Goal: Transaction & Acquisition: Book appointment/travel/reservation

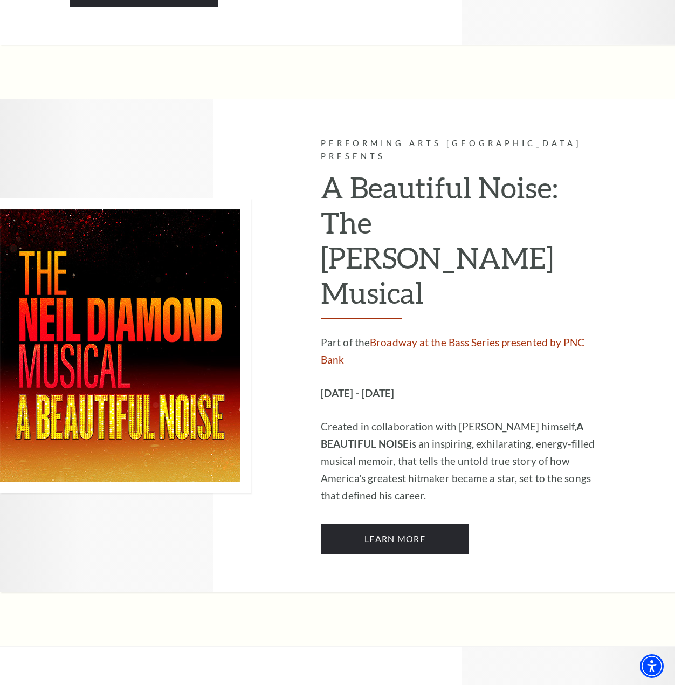
scroll to position [1672, 0]
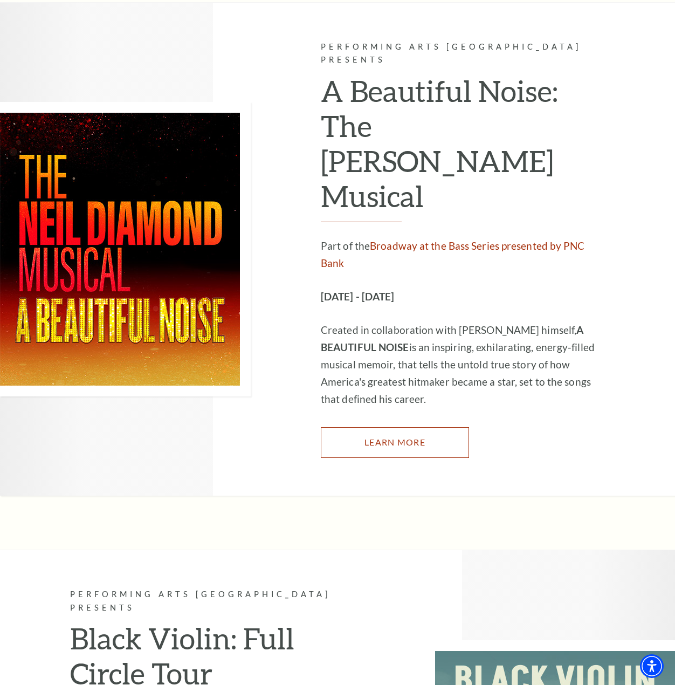
click at [408, 427] on link "Learn More" at bounding box center [395, 442] width 148 height 30
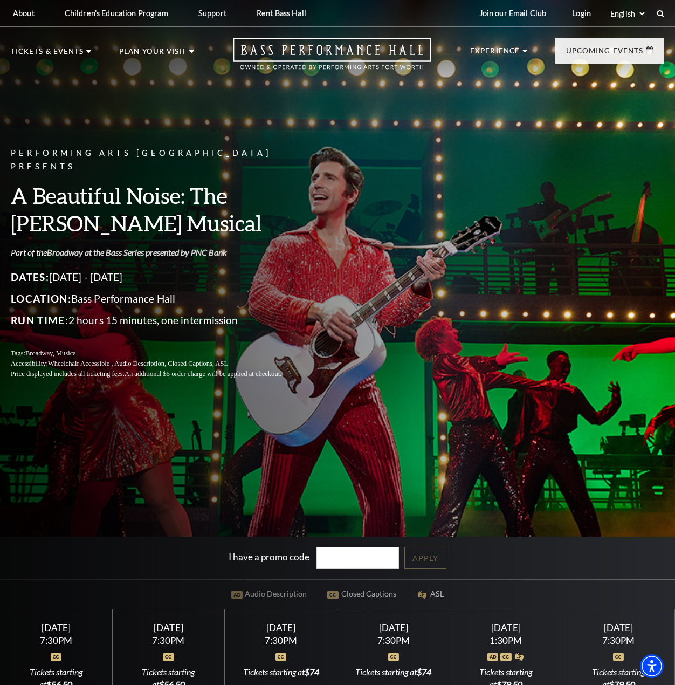
click at [122, 247] on link "Broadway at the Bass Series presented by PNC Bank" at bounding box center [137, 252] width 180 height 10
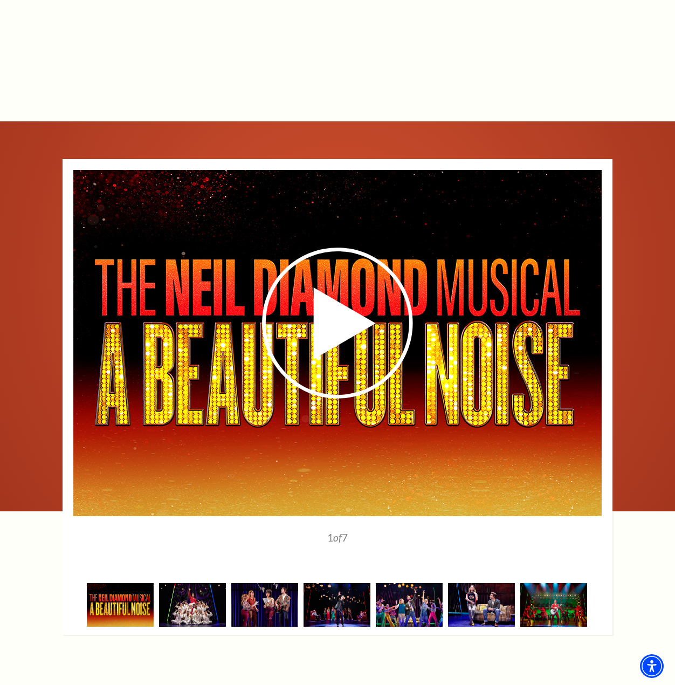
scroll to position [1695, 0]
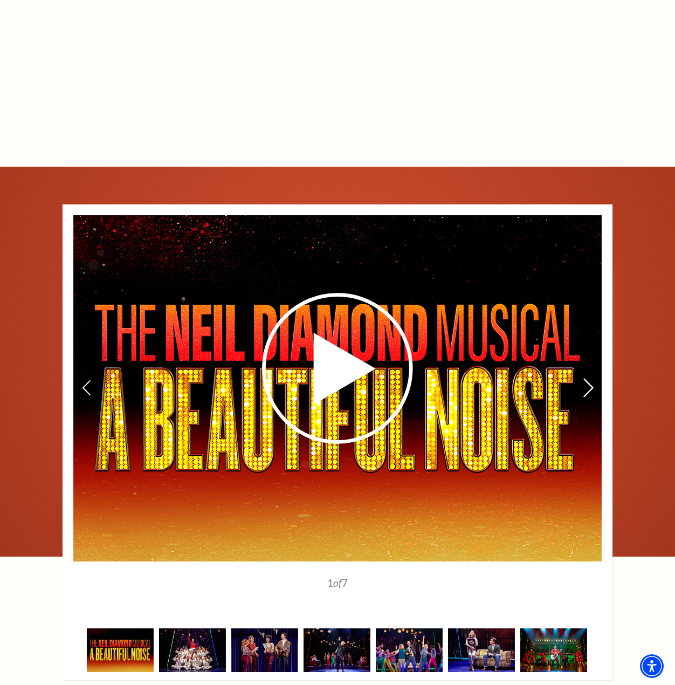
click at [588, 378] on icon at bounding box center [588, 387] width 11 height 19
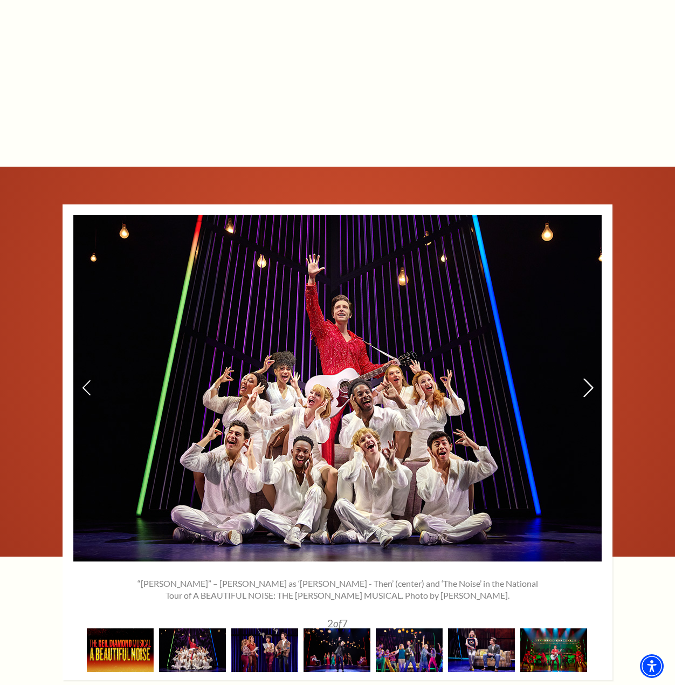
click at [588, 378] on icon at bounding box center [588, 387] width 11 height 19
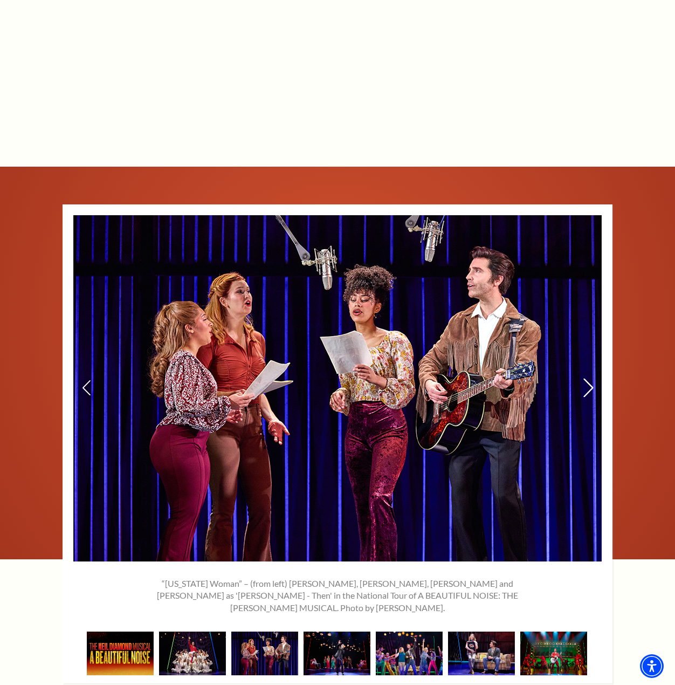
click at [588, 378] on icon at bounding box center [588, 387] width 11 height 19
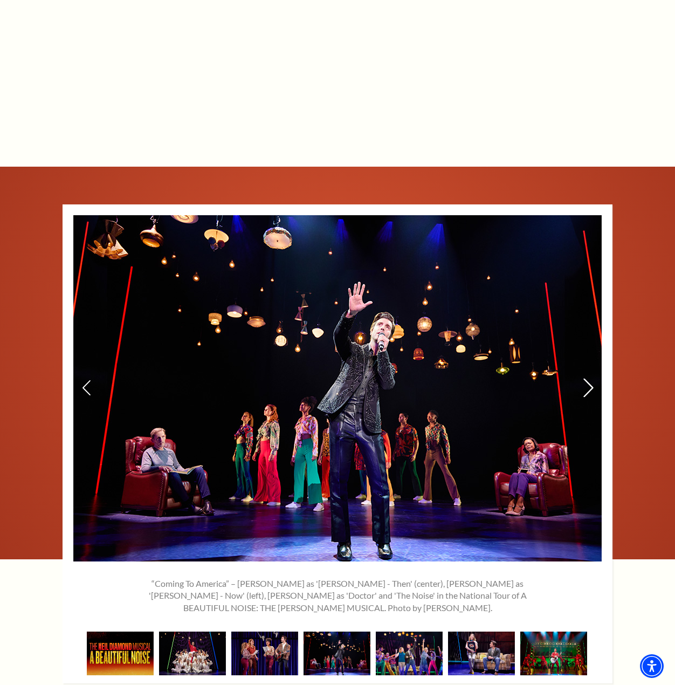
click at [588, 378] on icon at bounding box center [588, 387] width 11 height 19
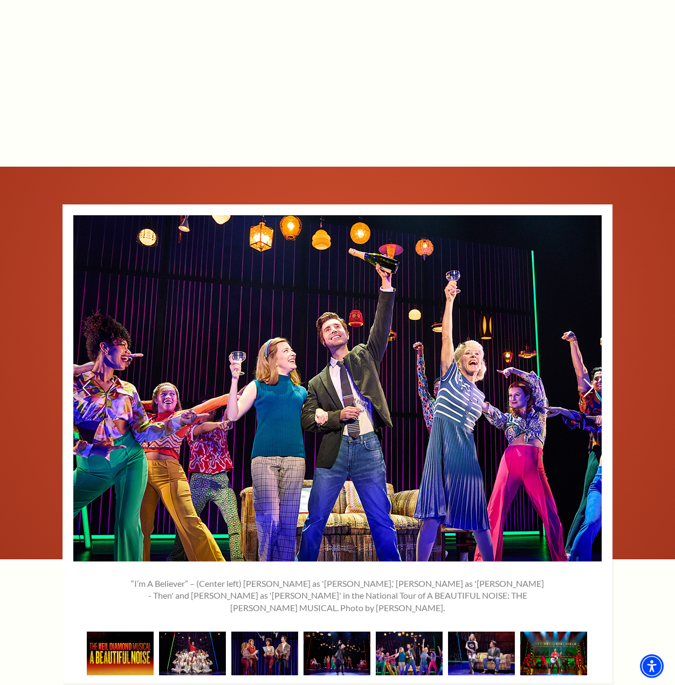
click at [588, 378] on icon at bounding box center [588, 387] width 11 height 19
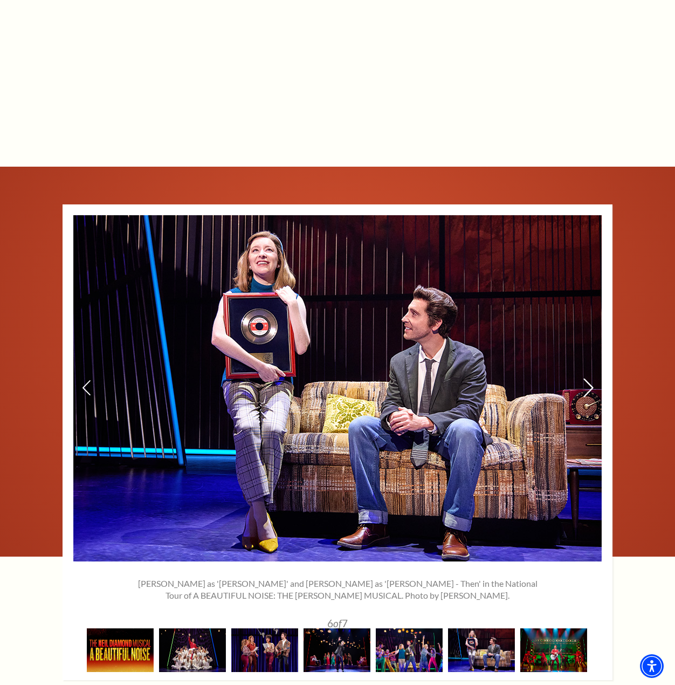
click at [588, 378] on icon at bounding box center [588, 387] width 11 height 19
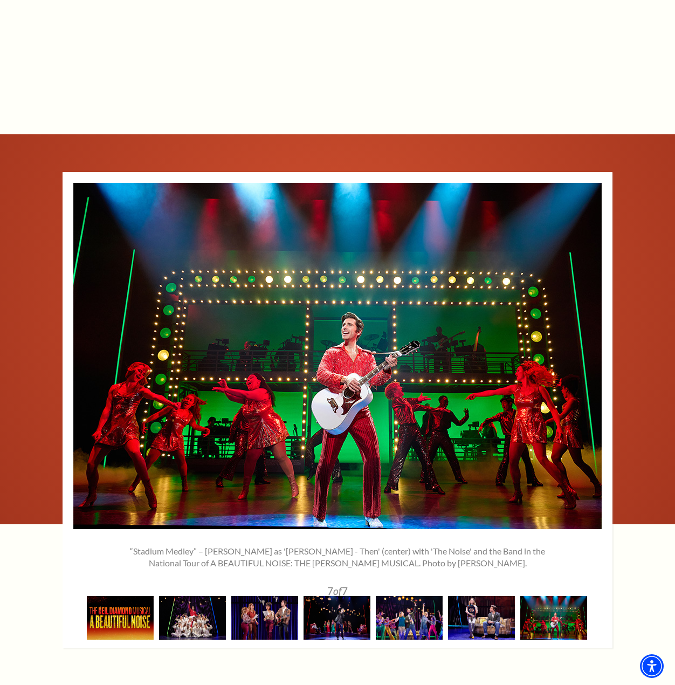
scroll to position [1723, 0]
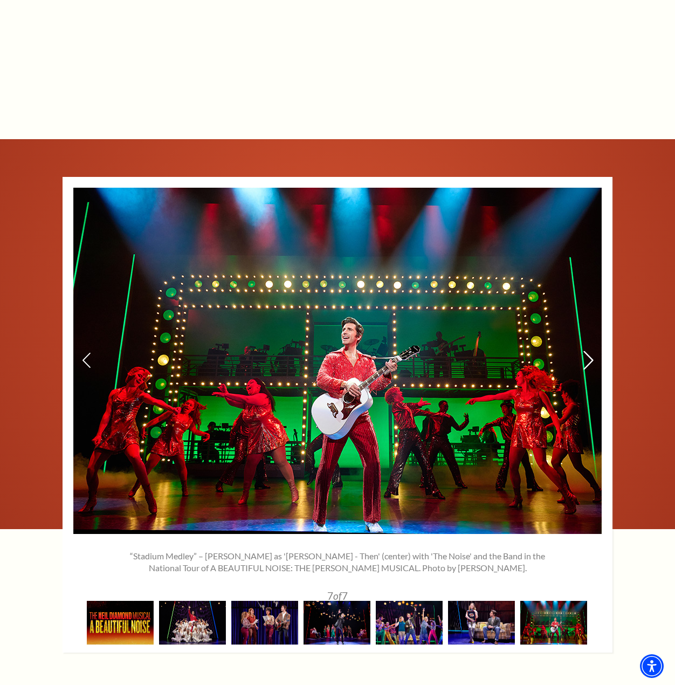
click at [589, 351] on use at bounding box center [589, 360] width 10 height 19
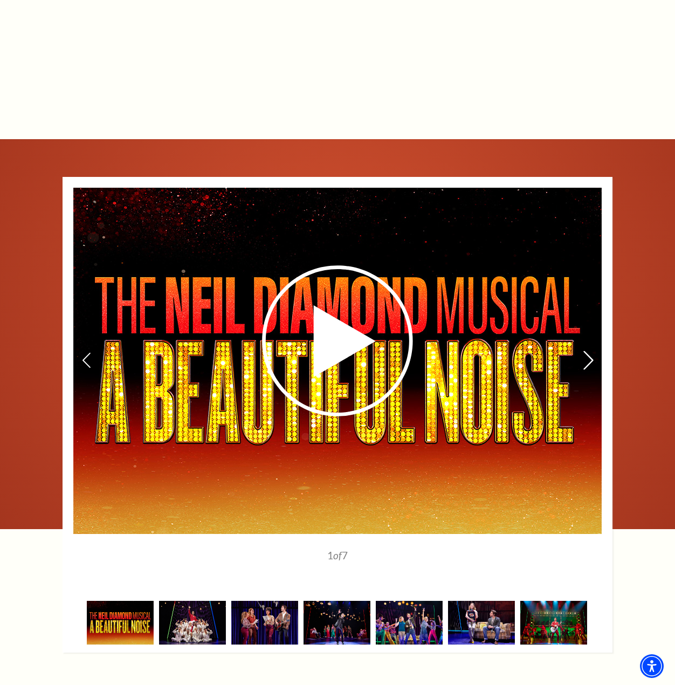
click at [589, 351] on use at bounding box center [589, 360] width 10 height 19
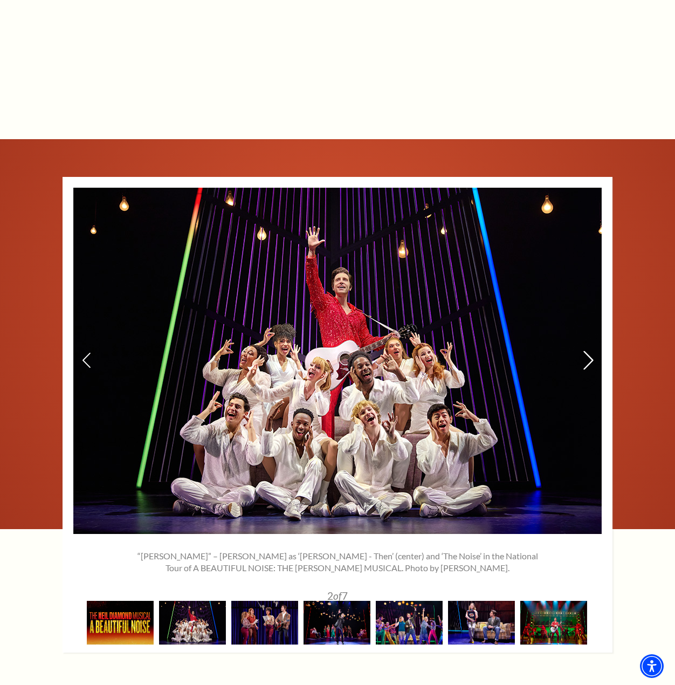
click at [589, 351] on use at bounding box center [589, 360] width 10 height 19
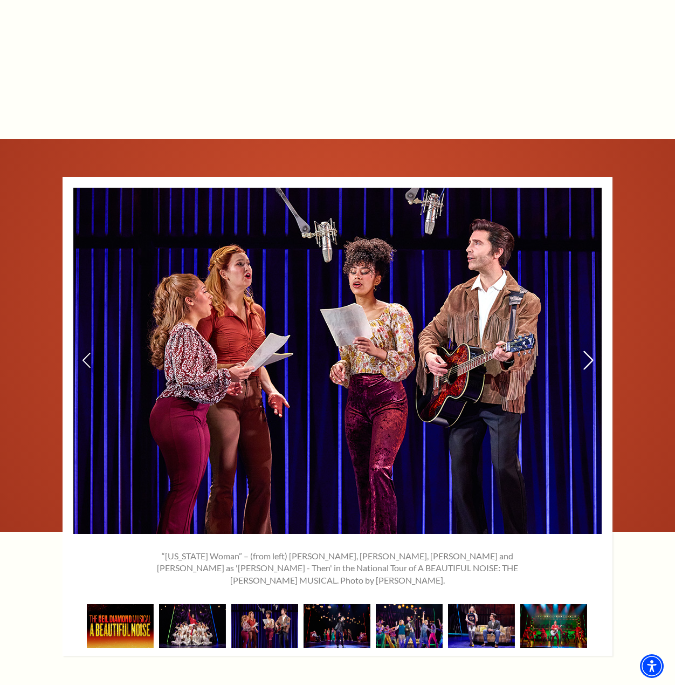
click at [589, 351] on use at bounding box center [589, 360] width 10 height 19
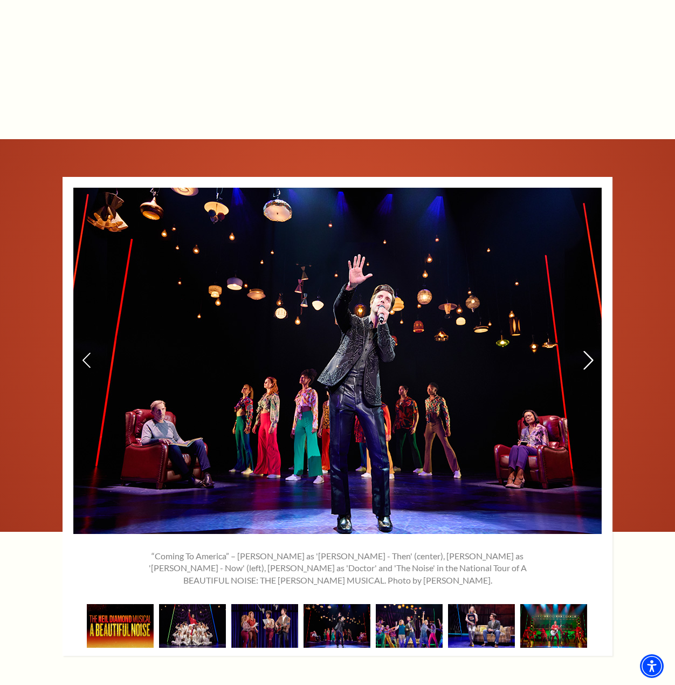
click at [589, 351] on use at bounding box center [589, 360] width 10 height 19
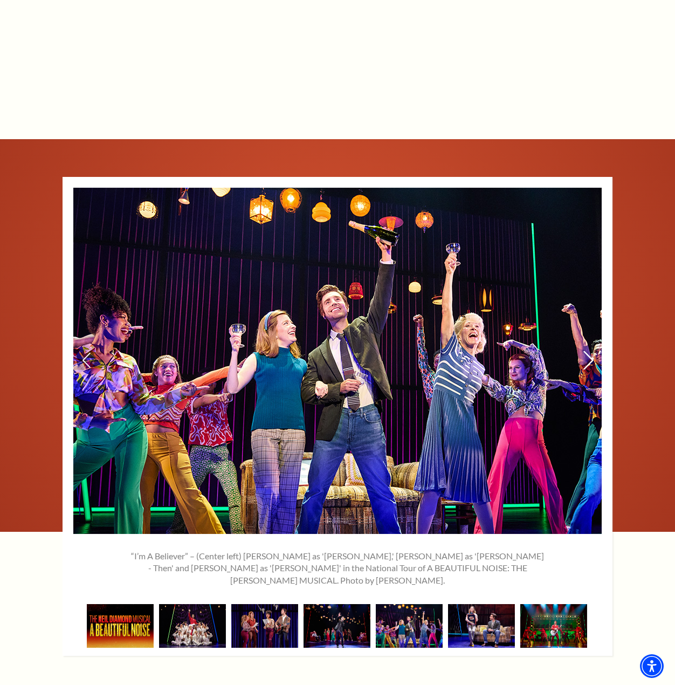
click at [589, 351] on use at bounding box center [589, 360] width 10 height 19
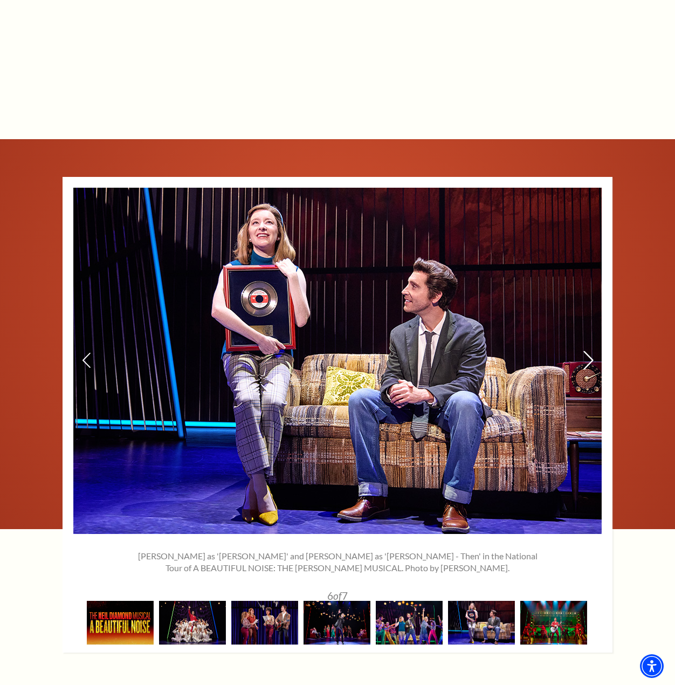
click at [589, 351] on use at bounding box center [589, 360] width 10 height 19
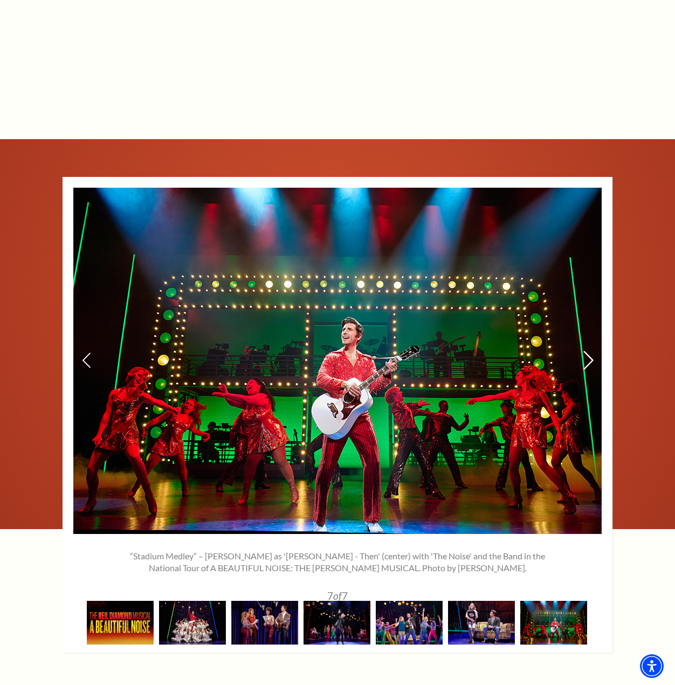
click at [589, 351] on use at bounding box center [589, 360] width 10 height 19
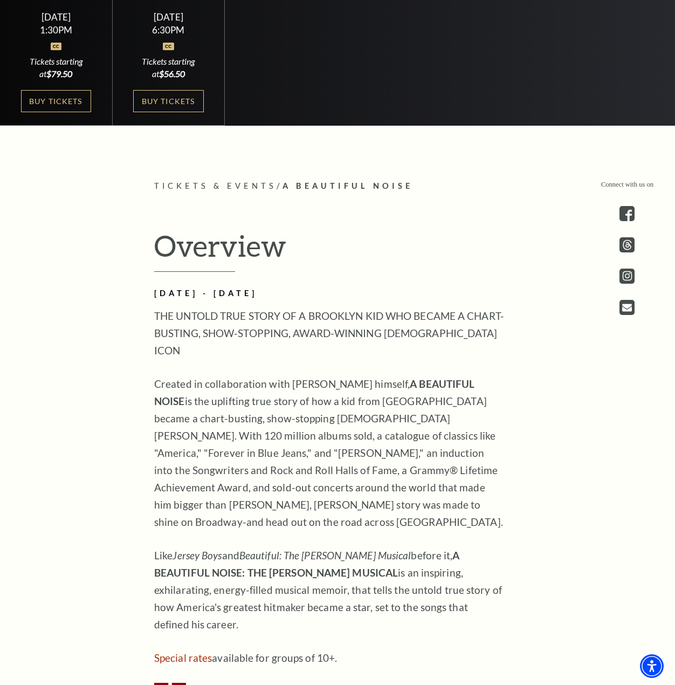
scroll to position [499, 0]
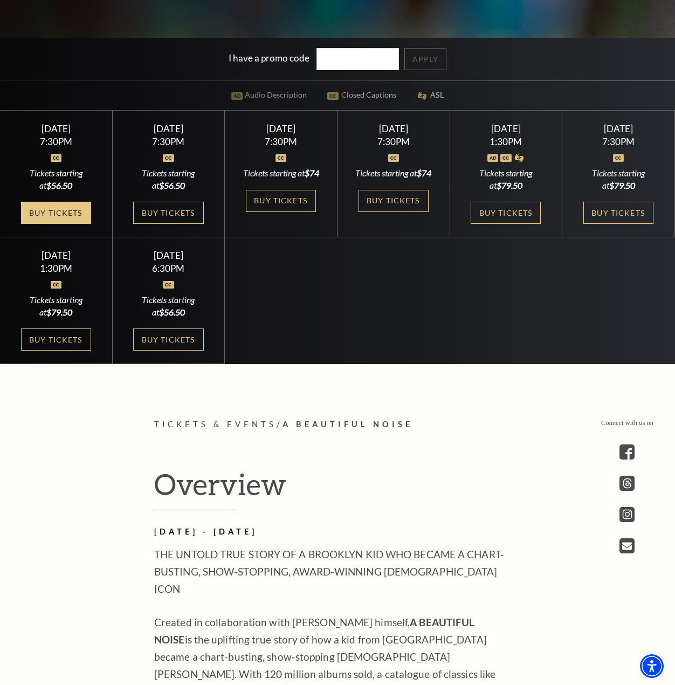
click at [67, 209] on link "Buy Tickets" at bounding box center [56, 213] width 70 height 22
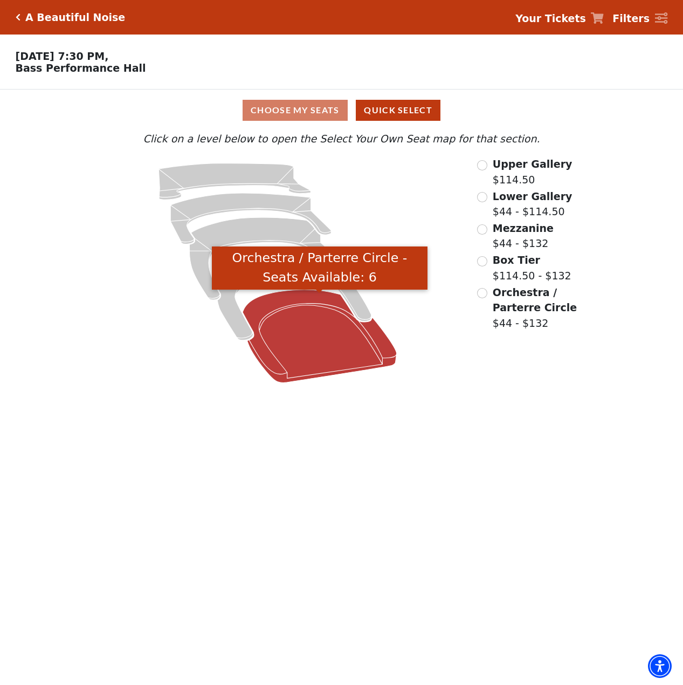
click at [298, 303] on icon "Orchestra / Parterre Circle - Seats Available: 6" at bounding box center [320, 336] width 154 height 93
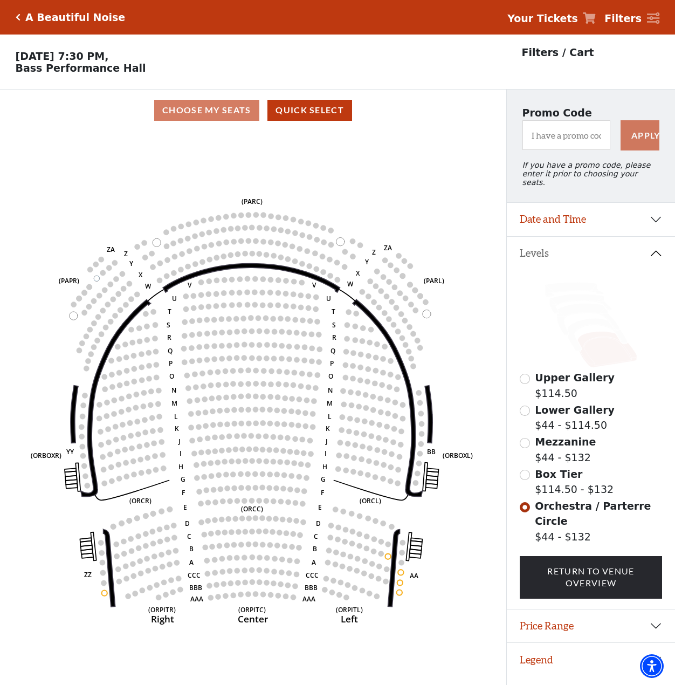
scroll to position [26, 0]
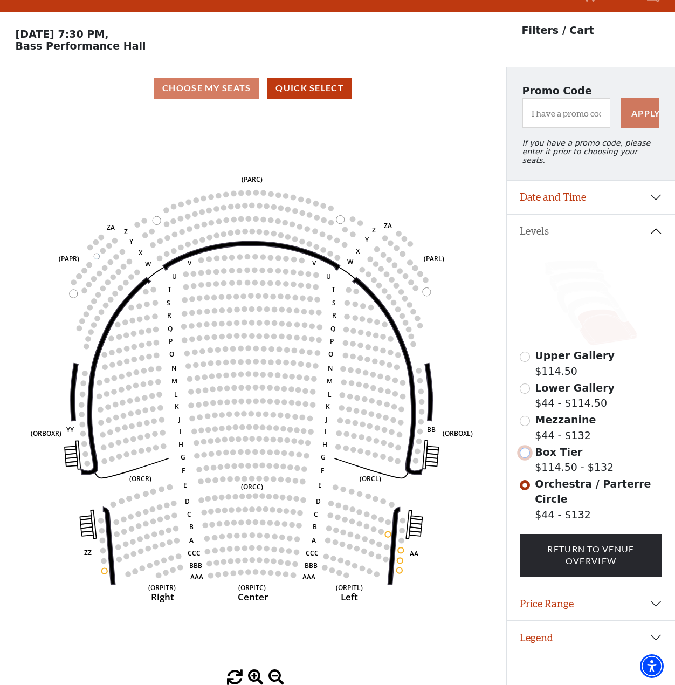
click at [525, 448] on input "Box Tier$114.50 - $132\a" at bounding box center [525, 453] width 10 height 10
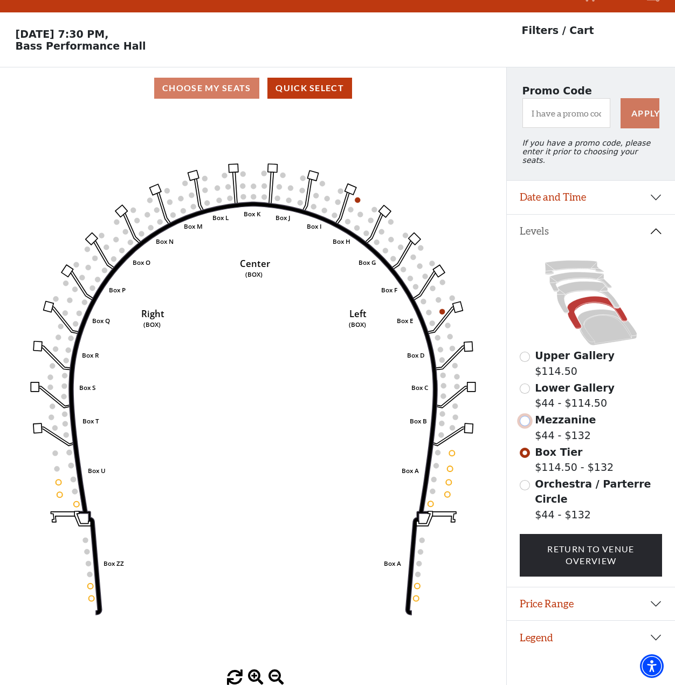
click at [525, 419] on input "Mezzanine$44 - $132\a" at bounding box center [525, 421] width 10 height 10
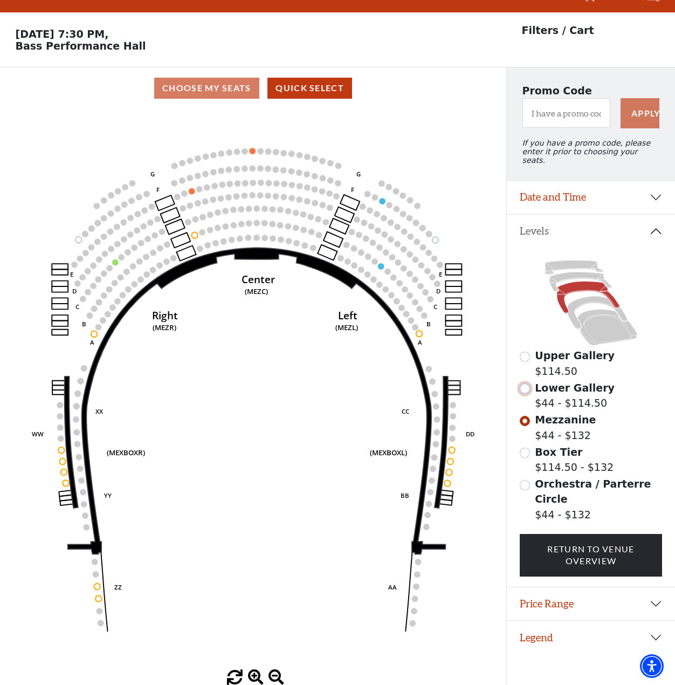
click at [525, 383] on input "Lower Gallery$44 - $114.50\a" at bounding box center [525, 388] width 10 height 10
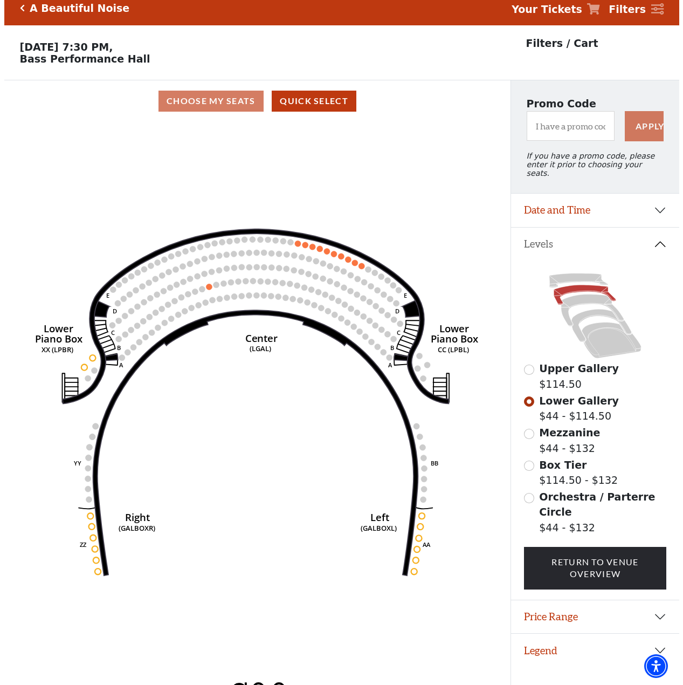
scroll to position [0, 0]
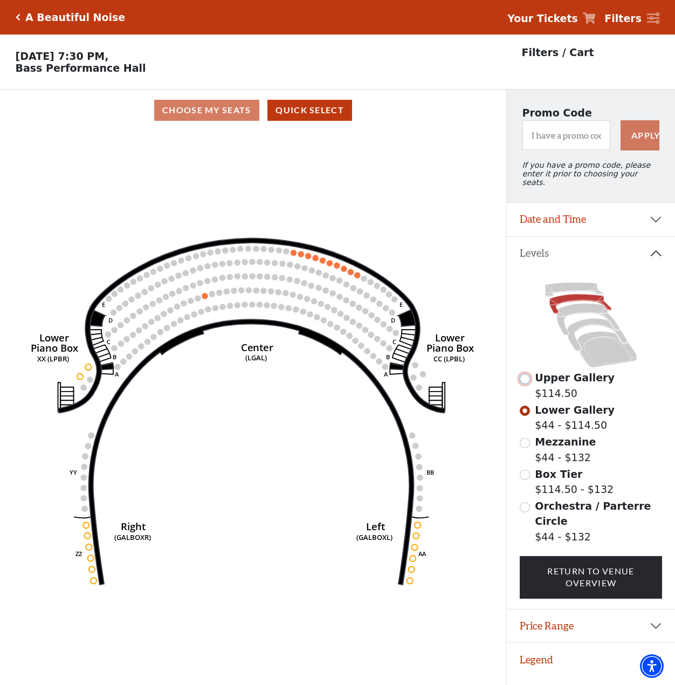
click at [528, 380] on input "Upper Gallery$114.50\a" at bounding box center [525, 379] width 10 height 10
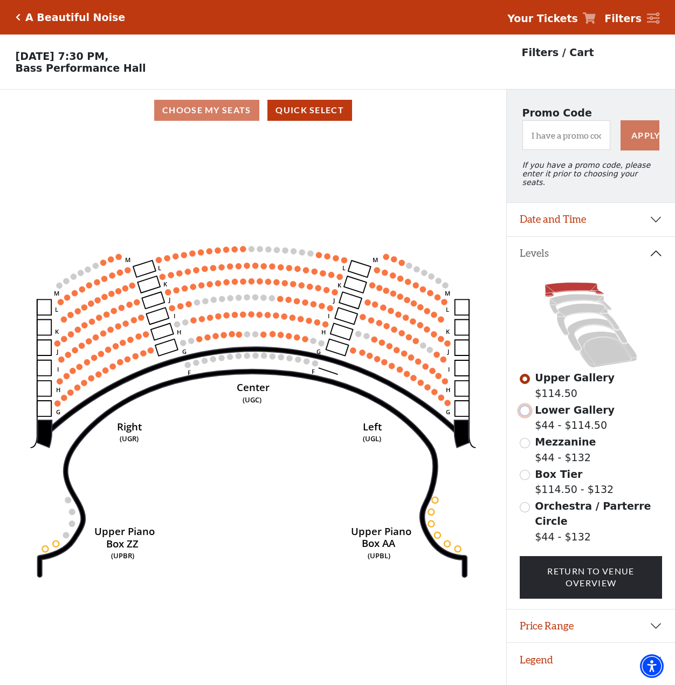
click at [523, 410] on input "Lower Gallery$44 - $114.50\a" at bounding box center [525, 411] width 10 height 10
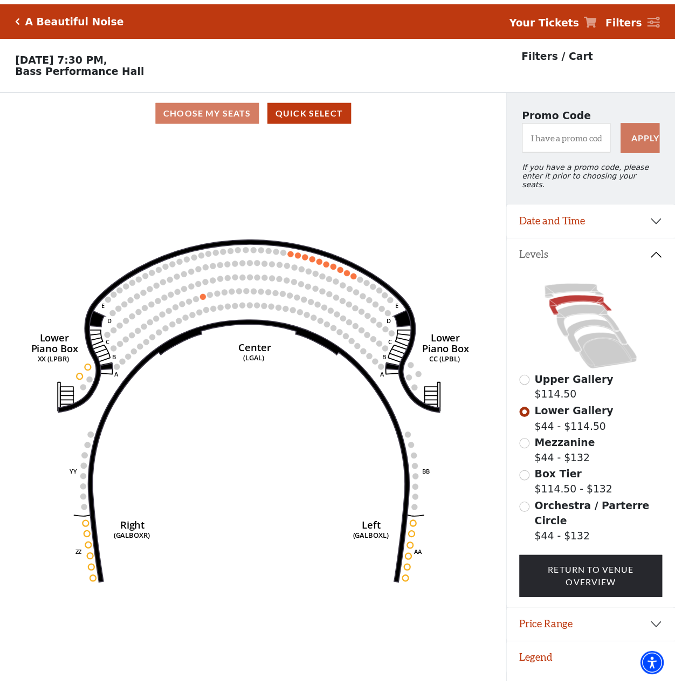
scroll to position [26, 0]
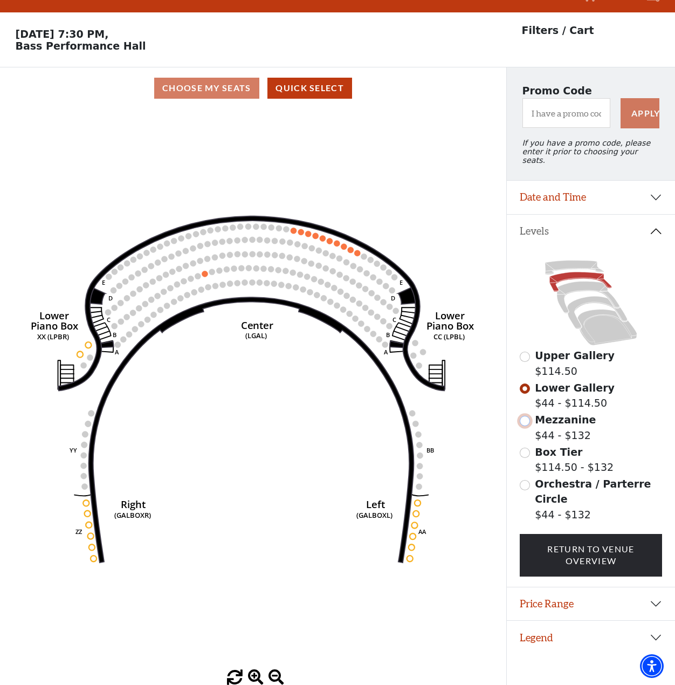
click at [523, 416] on input "Mezzanine$44 - $132\a" at bounding box center [525, 421] width 10 height 10
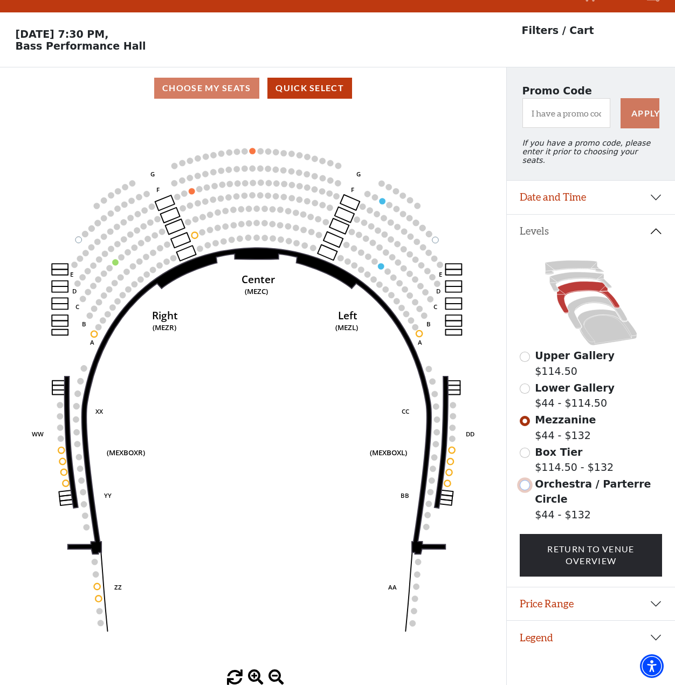
click at [526, 481] on input "Orchestra / Parterre Circle$44 - $132\a" at bounding box center [525, 485] width 10 height 10
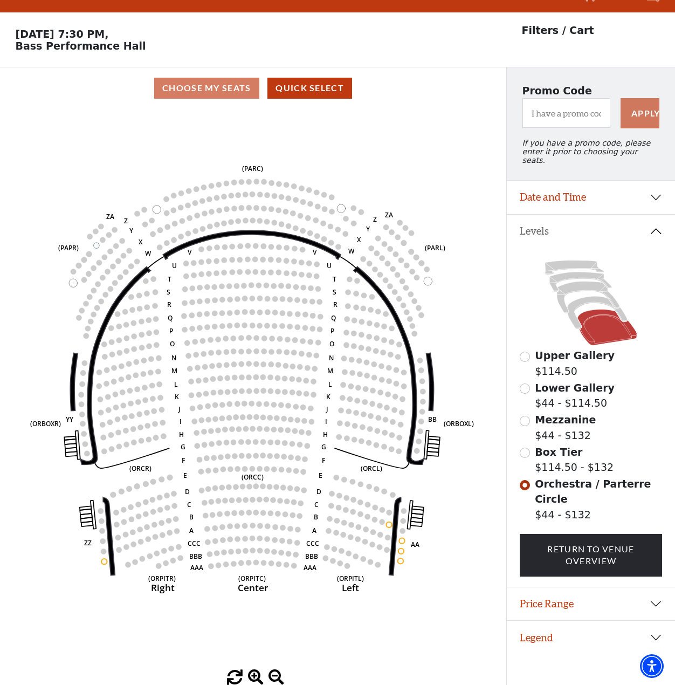
drag, startPoint x: 40, startPoint y: 571, endPoint x: 457, endPoint y: 399, distance: 450.5
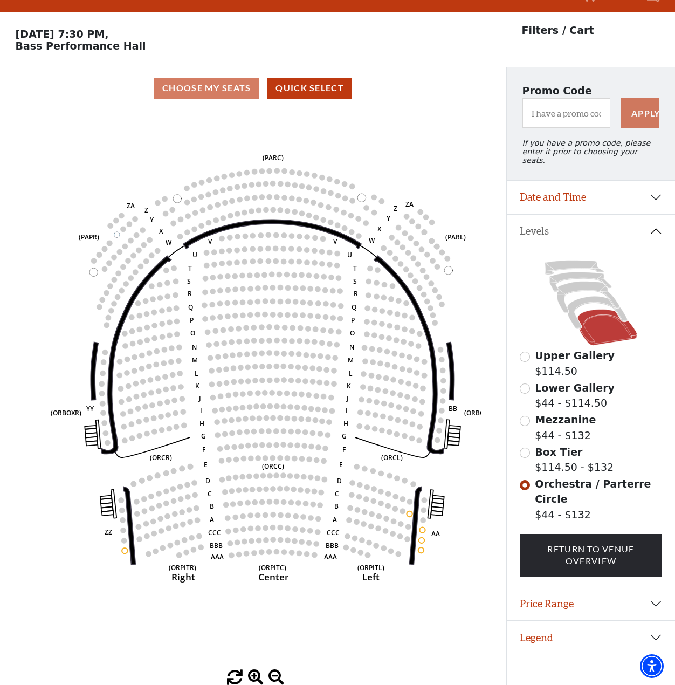
drag, startPoint x: 457, startPoint y: 399, endPoint x: 125, endPoint y: 551, distance: 365.4
click at [125, 551] on circle at bounding box center [124, 550] width 5 height 5
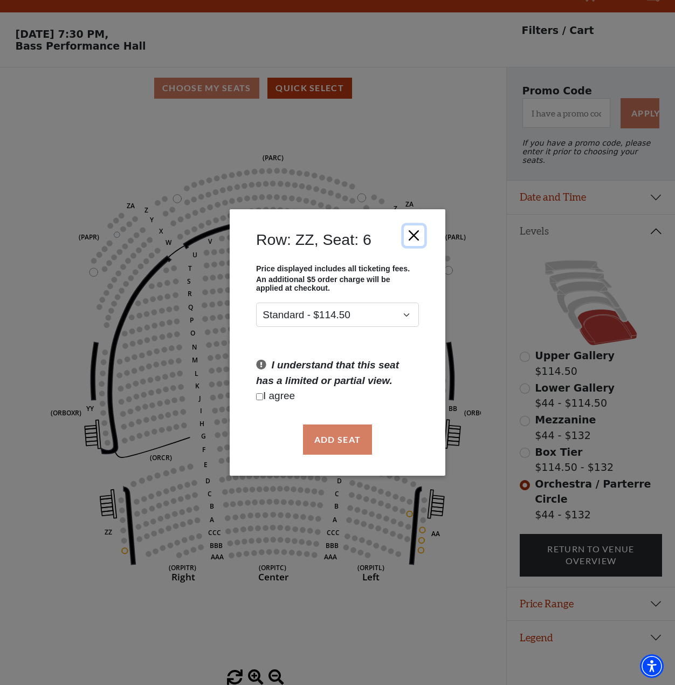
click at [408, 240] on button "Close" at bounding box center [414, 235] width 20 height 20
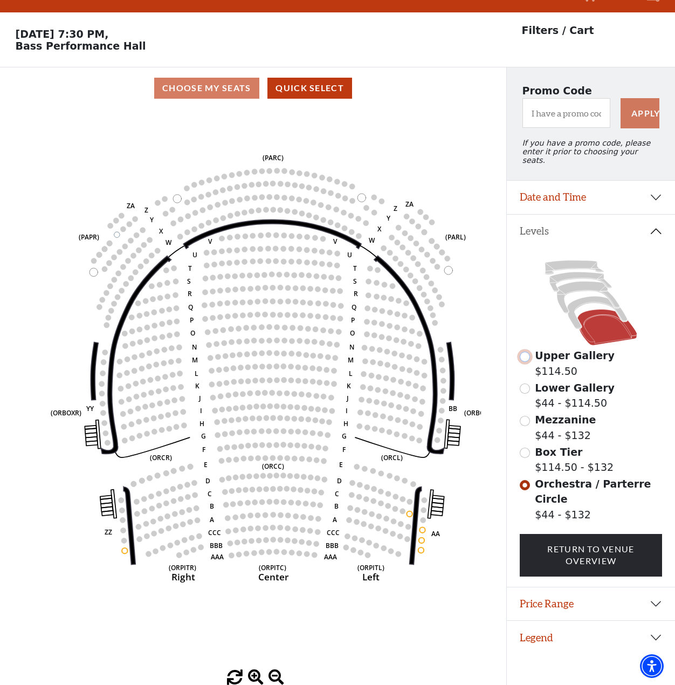
click at [522, 353] on input "Upper Gallery$114.50\a" at bounding box center [525, 357] width 10 height 10
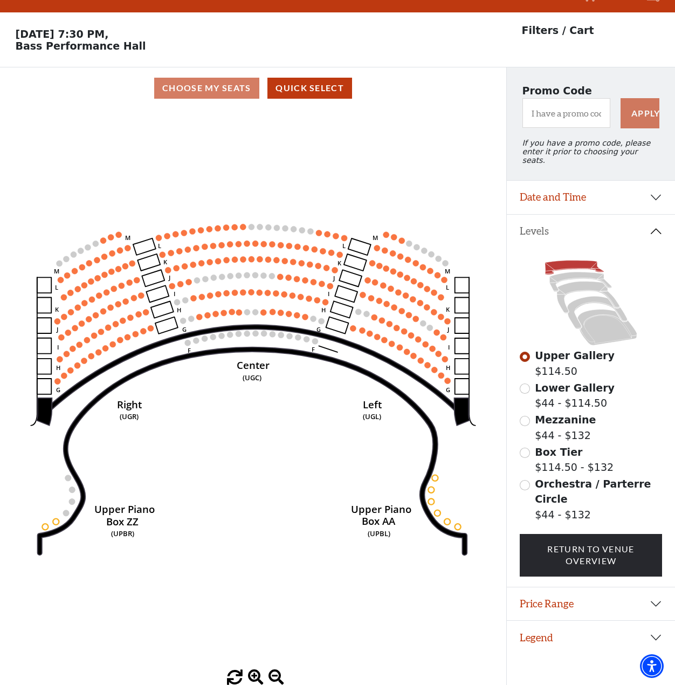
click at [54, 345] on icon "Center (UGC) Right (UGR) Left (UGL) Upper Piano Box ZZ (UPBR) Upper Piano Box A…" at bounding box center [253, 389] width 456 height 561
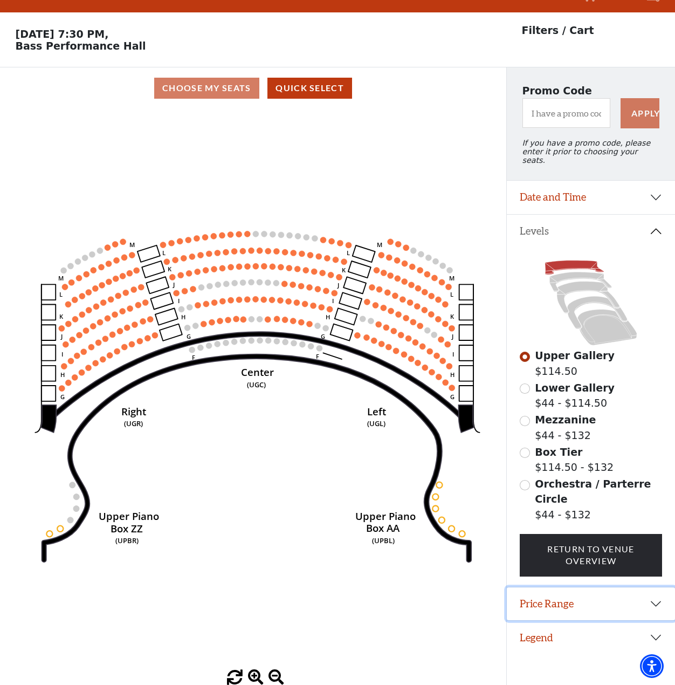
click at [647, 588] on button "Price Range" at bounding box center [591, 603] width 168 height 33
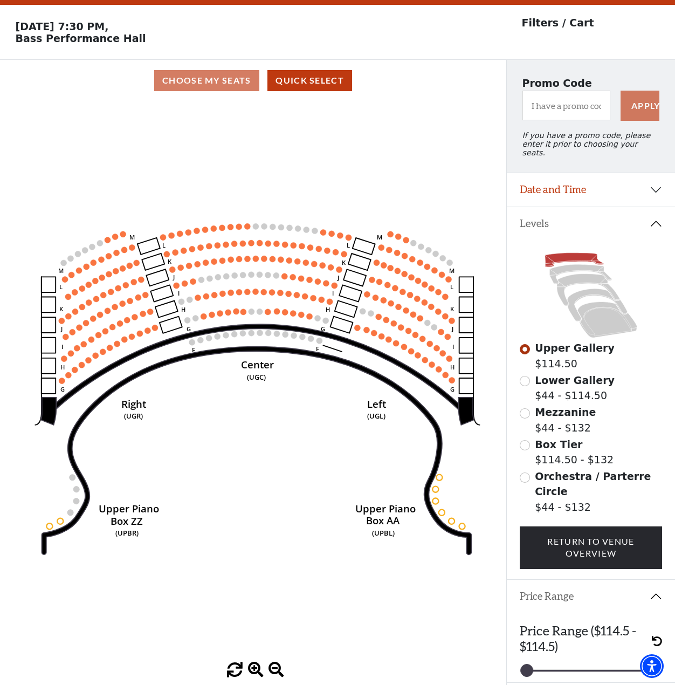
scroll to position [44, 0]
